Goal: Task Accomplishment & Management: Manage account settings

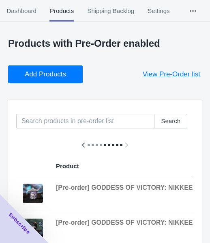
scroll to position [0, 482]
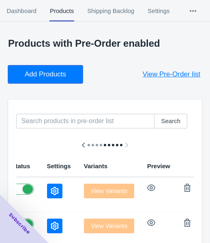
click at [44, 70] on span "Add Products" at bounding box center [45, 74] width 41 height 8
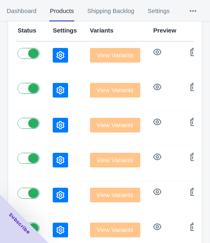
scroll to position [122, 0]
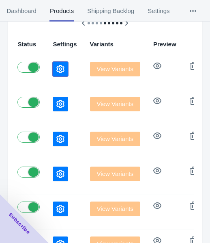
click at [56, 70] on icon "button" at bounding box center [60, 69] width 8 height 8
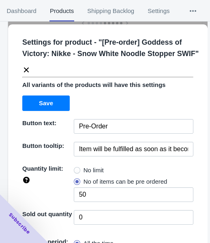
click at [91, 174] on span "No limit" at bounding box center [94, 170] width 20 height 8
click at [76, 169] on input "No limit" at bounding box center [76, 168] width 0 height 0
radio input "true"
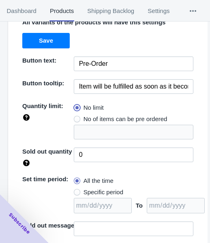
scroll to position [118, 0]
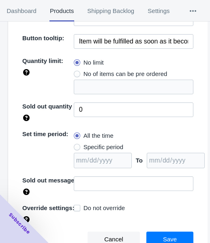
click at [100, 138] on span "All the time" at bounding box center [99, 136] width 30 height 8
click at [76, 134] on input "All the time" at bounding box center [76, 134] width 0 height 0
click at [101, 144] on span "Specific period" at bounding box center [104, 147] width 40 height 8
click at [76, 145] on input "Specific period" at bounding box center [76, 145] width 0 height 0
radio input "true"
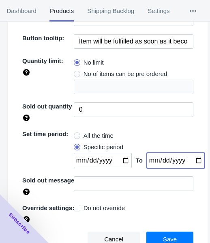
click at [186, 160] on input "date" at bounding box center [176, 160] width 58 height 15
type input "[DATE]"
click at [119, 162] on input "date" at bounding box center [103, 160] width 58 height 15
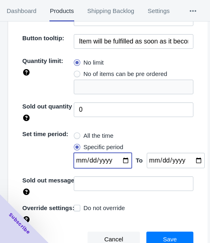
type input "[DATE]"
click at [163, 239] on span "Save" at bounding box center [170, 239] width 14 height 7
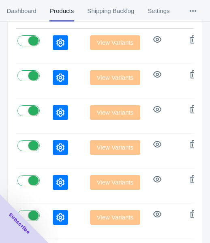
scroll to position [163, 0]
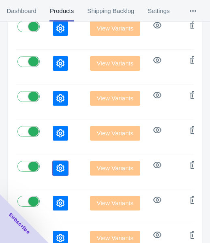
click at [56, 169] on icon "button" at bounding box center [60, 168] width 8 height 8
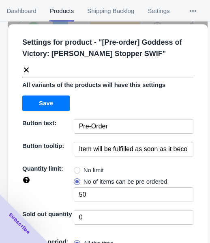
click at [95, 168] on span "No limit" at bounding box center [94, 170] width 20 height 8
click at [76, 168] on input "No limit" at bounding box center [76, 168] width 0 height 0
radio input "true"
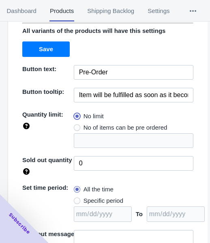
scroll to position [106, 0]
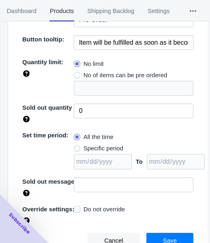
click at [99, 147] on span "Specific period" at bounding box center [104, 148] width 40 height 8
click at [76, 147] on input "Specific period" at bounding box center [76, 146] width 0 height 0
radio input "true"
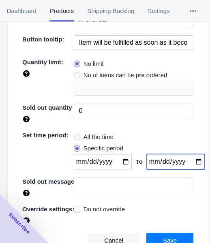
click at [194, 161] on input "date" at bounding box center [176, 161] width 58 height 15
click at [191, 164] on input "date" at bounding box center [176, 161] width 58 height 15
type input "[DATE]"
click at [117, 163] on input "date" at bounding box center [103, 161] width 58 height 15
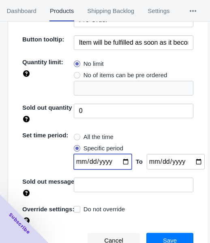
type input "[DATE]"
click at [157, 234] on button "Save" at bounding box center [170, 240] width 47 height 15
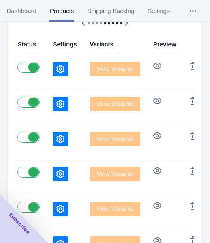
scroll to position [163, 0]
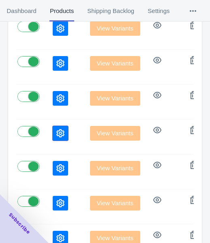
click at [53, 127] on button "button" at bounding box center [60, 133] width 15 height 15
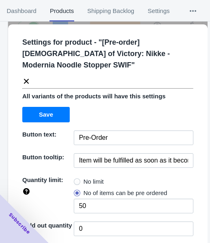
click at [90, 178] on span "No limit" at bounding box center [94, 182] width 20 height 8
click at [76, 180] on input "No limit" at bounding box center [76, 180] width 0 height 0
radio input "true"
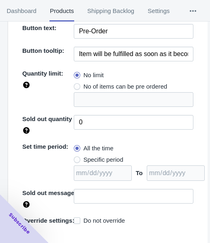
click at [102, 156] on span "Specific period" at bounding box center [104, 160] width 40 height 8
click at [76, 158] on input "Specific period" at bounding box center [76, 158] width 0 height 0
radio input "true"
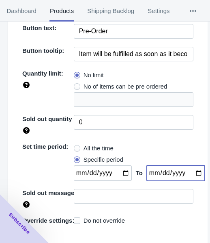
click at [188, 165] on input "date" at bounding box center [176, 172] width 58 height 15
type input "[DATE]"
click at [118, 165] on input "date" at bounding box center [103, 172] width 58 height 15
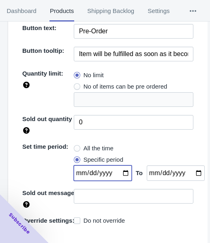
type input "[DATE]"
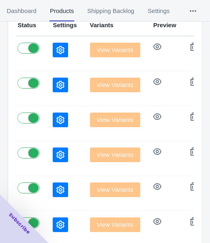
scroll to position [122, 0]
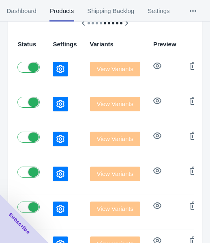
click at [53, 139] on button "button" at bounding box center [60, 139] width 15 height 15
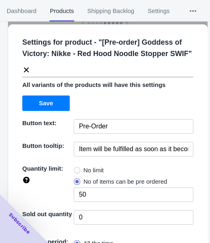
click at [84, 173] on span "No limit" at bounding box center [94, 170] width 20 height 8
click at [76, 169] on input "No limit" at bounding box center [76, 168] width 0 height 0
radio input "true"
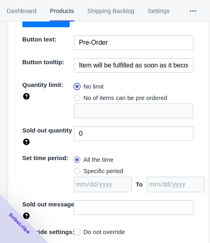
scroll to position [106, 0]
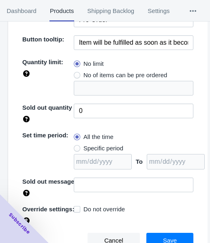
click at [99, 144] on span "Specific period" at bounding box center [104, 148] width 40 height 8
click at [76, 146] on input "Specific period" at bounding box center [76, 146] width 0 height 0
radio input "true"
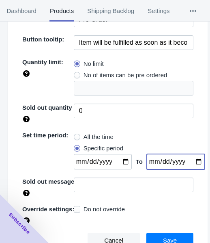
click at [191, 156] on input "date" at bounding box center [176, 161] width 58 height 15
type input "[DATE]"
click at [120, 159] on input "date" at bounding box center [103, 161] width 58 height 15
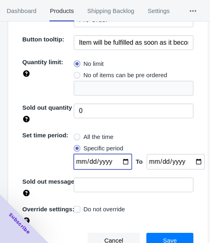
type input "[DATE]"
click at [157, 237] on button "Save" at bounding box center [170, 240] width 47 height 15
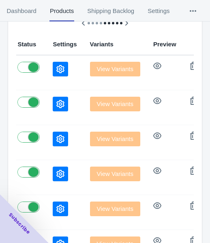
click at [56, 104] on icon "button" at bounding box center [60, 104] width 8 height 8
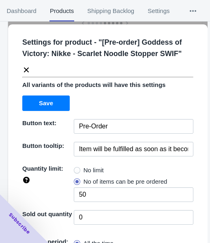
click at [95, 169] on span "No limit" at bounding box center [94, 170] width 20 height 8
click at [76, 169] on input "No limit" at bounding box center [76, 168] width 0 height 0
radio input "true"
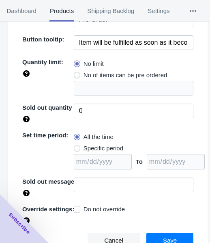
click at [84, 147] on span "Specific period" at bounding box center [104, 148] width 40 height 8
click at [76, 147] on input "Specific period" at bounding box center [76, 146] width 0 height 0
radio input "true"
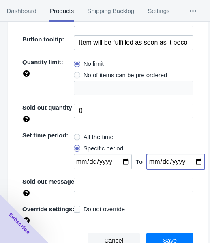
click at [191, 161] on input "date" at bounding box center [176, 161] width 58 height 15
type input "[DATE]"
click at [120, 160] on input "date" at bounding box center [103, 161] width 58 height 15
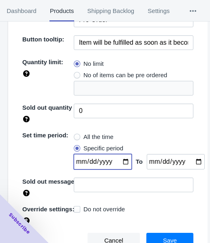
type input "[DATE]"
click at [160, 232] on div "Cancel Save" at bounding box center [105, 237] width 178 height 22
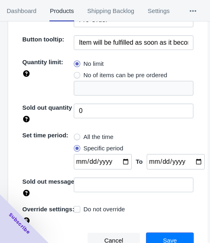
click at [160, 233] on button "Save" at bounding box center [170, 240] width 47 height 15
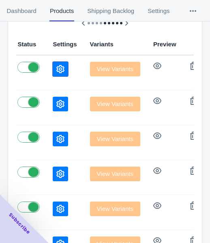
click at [56, 69] on icon "button" at bounding box center [60, 69] width 8 height 8
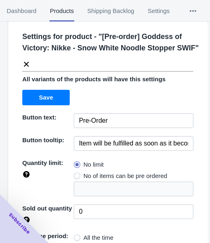
scroll to position [0, 0]
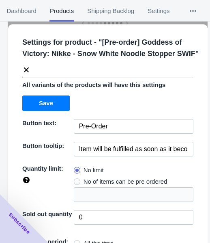
click at [25, 74] on icon at bounding box center [26, 70] width 8 height 8
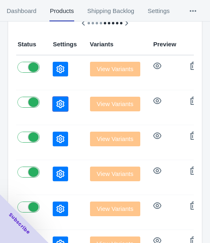
click at [53, 102] on button "button" at bounding box center [60, 104] width 15 height 15
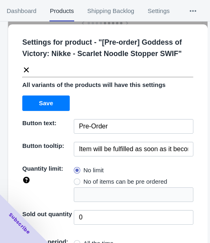
click at [25, 69] on icon at bounding box center [26, 70] width 8 height 8
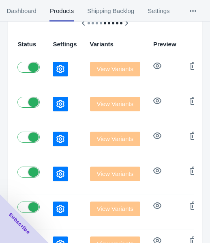
click at [53, 134] on button "button" at bounding box center [60, 139] width 15 height 15
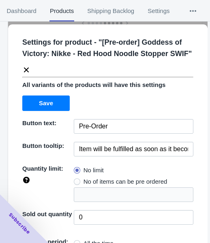
click at [26, 69] on icon at bounding box center [26, 69] width 5 height 5
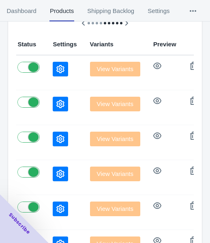
click at [53, 167] on button "button" at bounding box center [60, 174] width 15 height 15
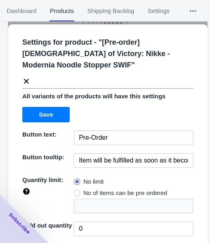
click at [24, 79] on icon at bounding box center [26, 81] width 5 height 5
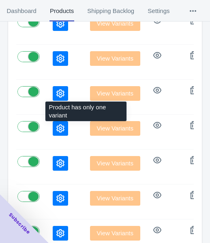
scroll to position [203, 0]
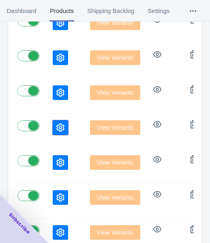
click at [53, 122] on button "button" at bounding box center [60, 127] width 15 height 15
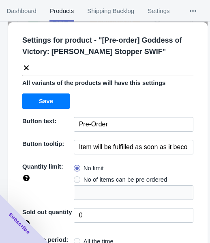
scroll to position [0, 0]
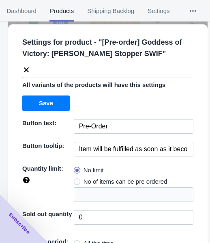
click at [27, 68] on icon at bounding box center [26, 70] width 8 height 8
